Goal: Information Seeking & Learning: Learn about a topic

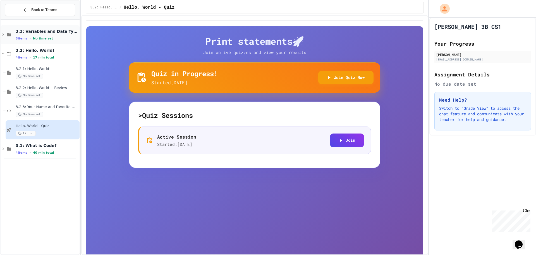
click at [39, 30] on span "3.3: Variables and Data Types" at bounding box center [47, 31] width 63 height 5
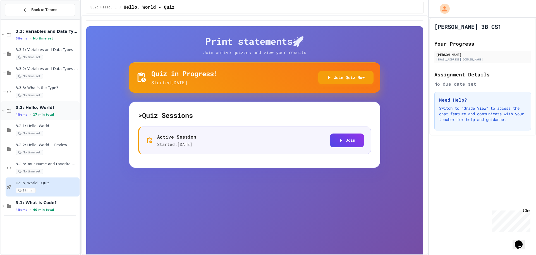
click at [47, 112] on div "3.2: Hello, World! 4 items • 17 min total" at bounding box center [47, 111] width 63 height 12
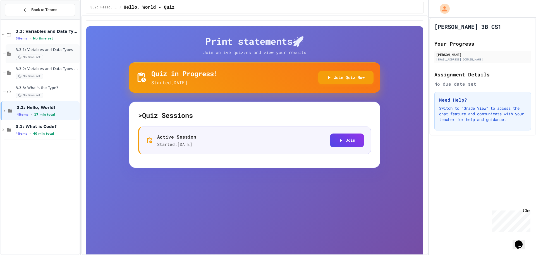
click at [58, 52] on span "3.3.1: Variables and Data Types" at bounding box center [47, 49] width 63 height 5
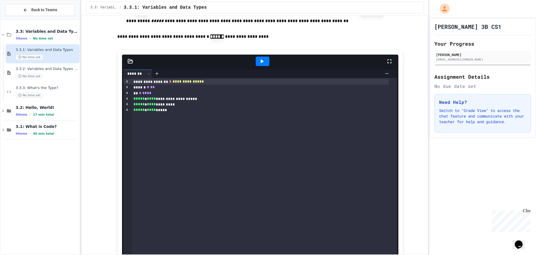
scroll to position [1006, 0]
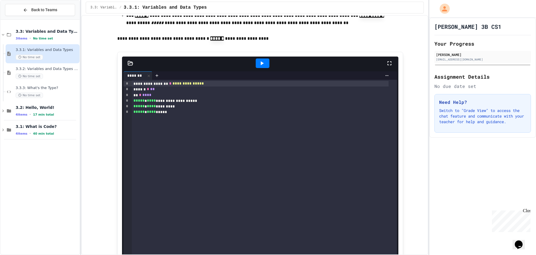
click at [258, 68] on div at bounding box center [263, 62] width 14 height 9
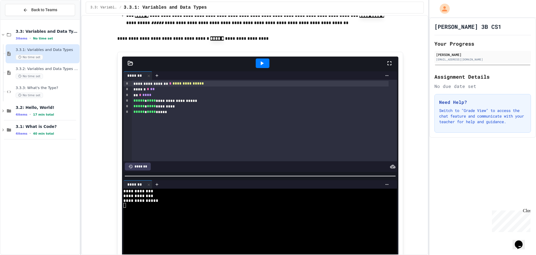
scroll to position [1033, 0]
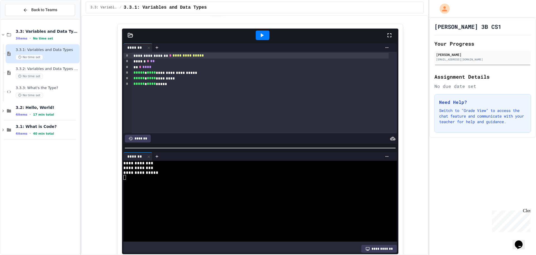
click at [263, 40] on div at bounding box center [263, 34] width 14 height 9
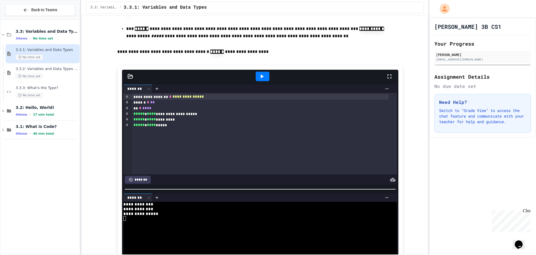
scroll to position [1006, 0]
